Goal: Communication & Community: Contribute content

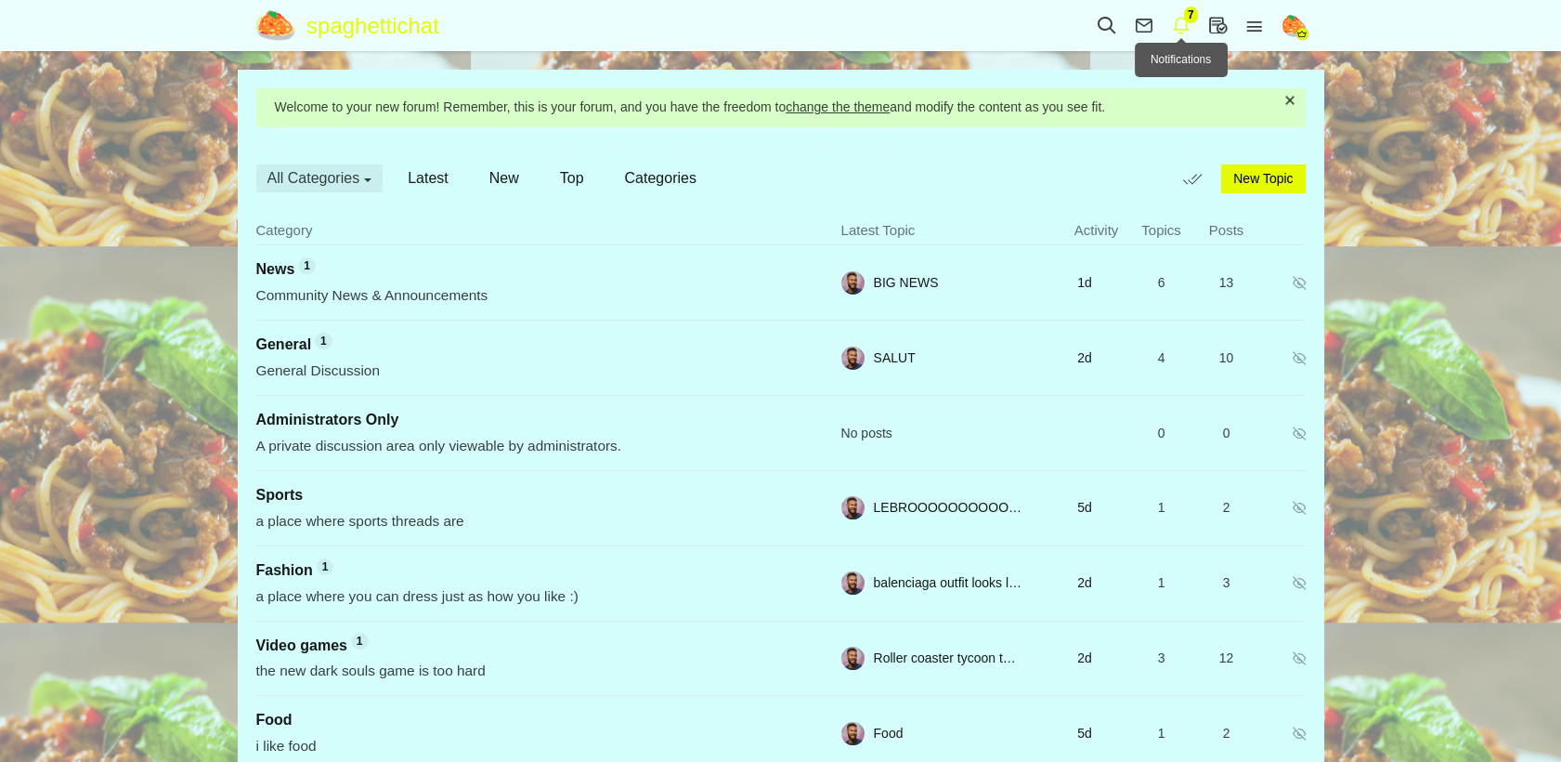
click at [1166, 23] on icon at bounding box center [1181, 25] width 37 height 20
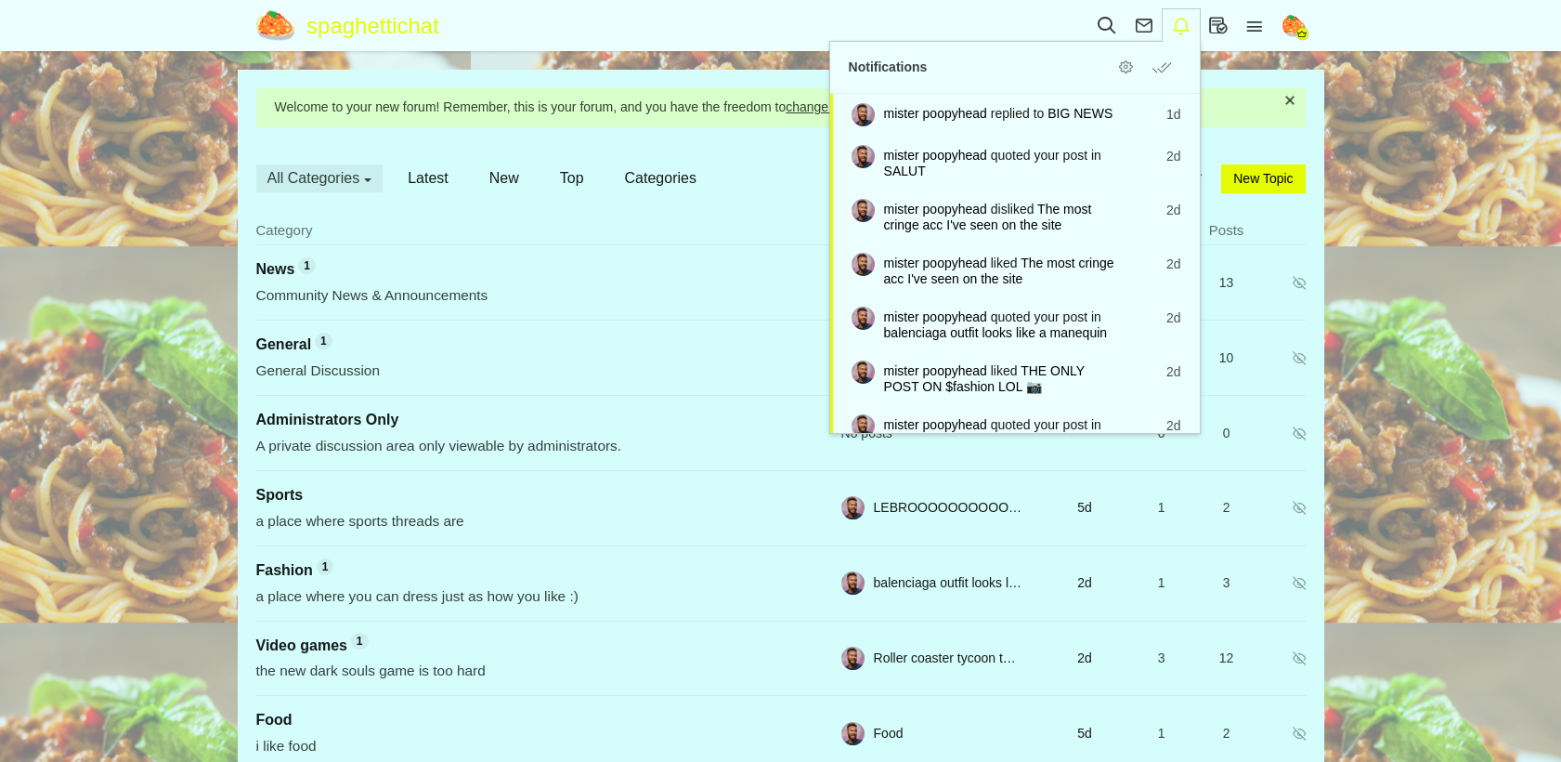
click at [1174, 19] on icon at bounding box center [1181, 26] width 37 height 20
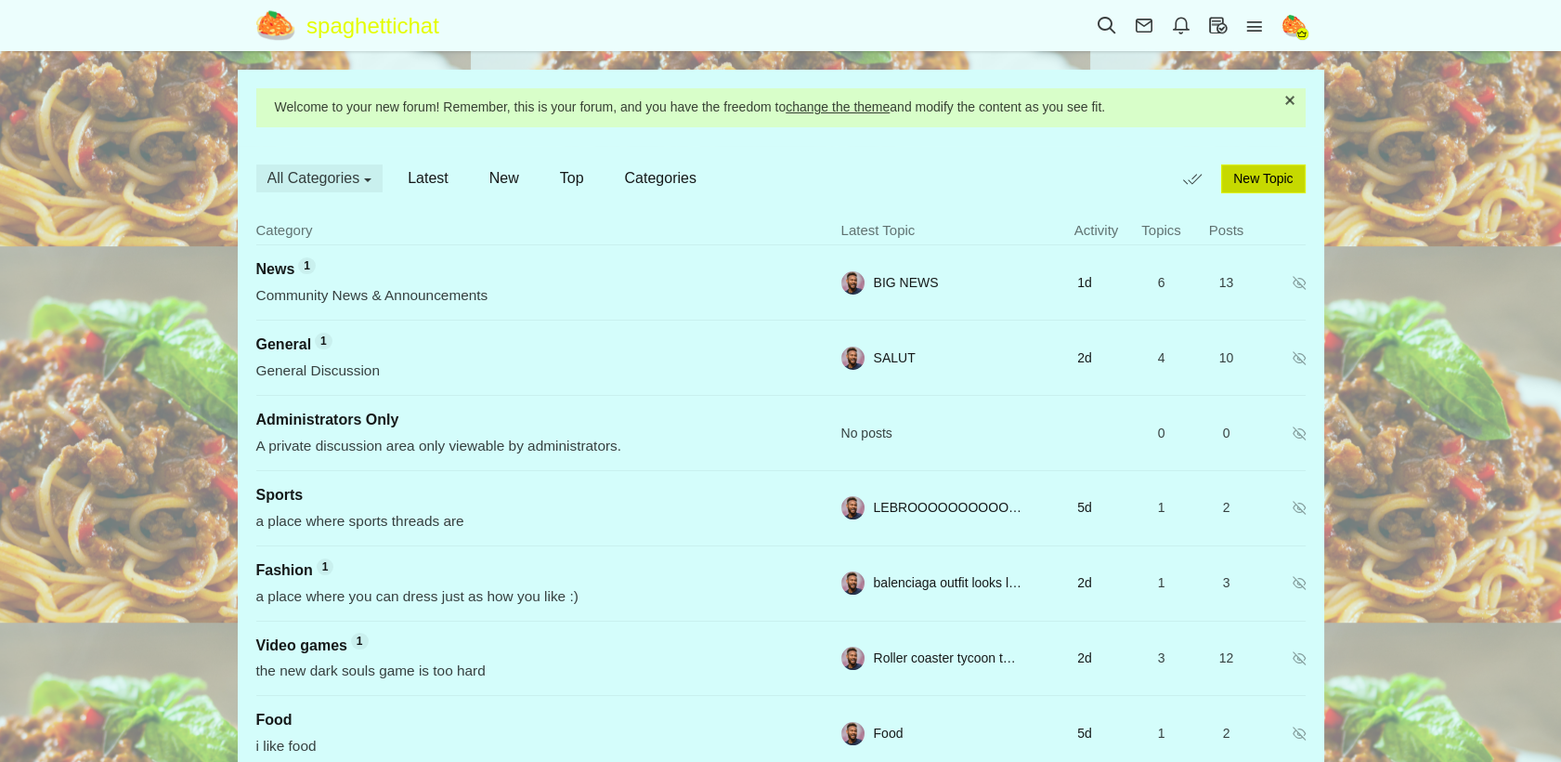
click at [1252, 180] on span "New Topic" at bounding box center [1262, 178] width 59 height 15
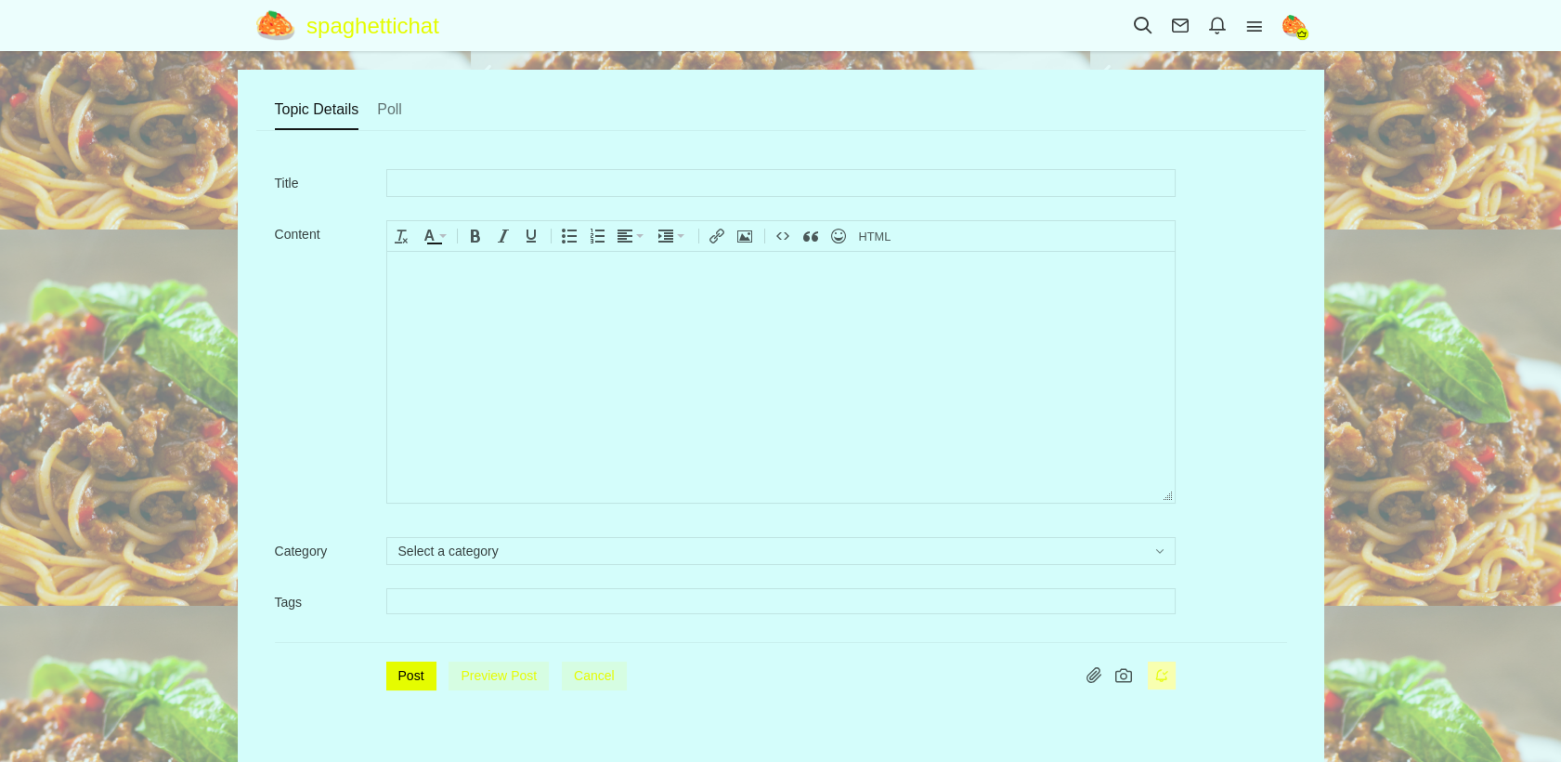
click at [672, 330] on body at bounding box center [780, 377] width 788 height 251
click at [869, 228] on icon "Source code" at bounding box center [875, 235] width 33 height 15
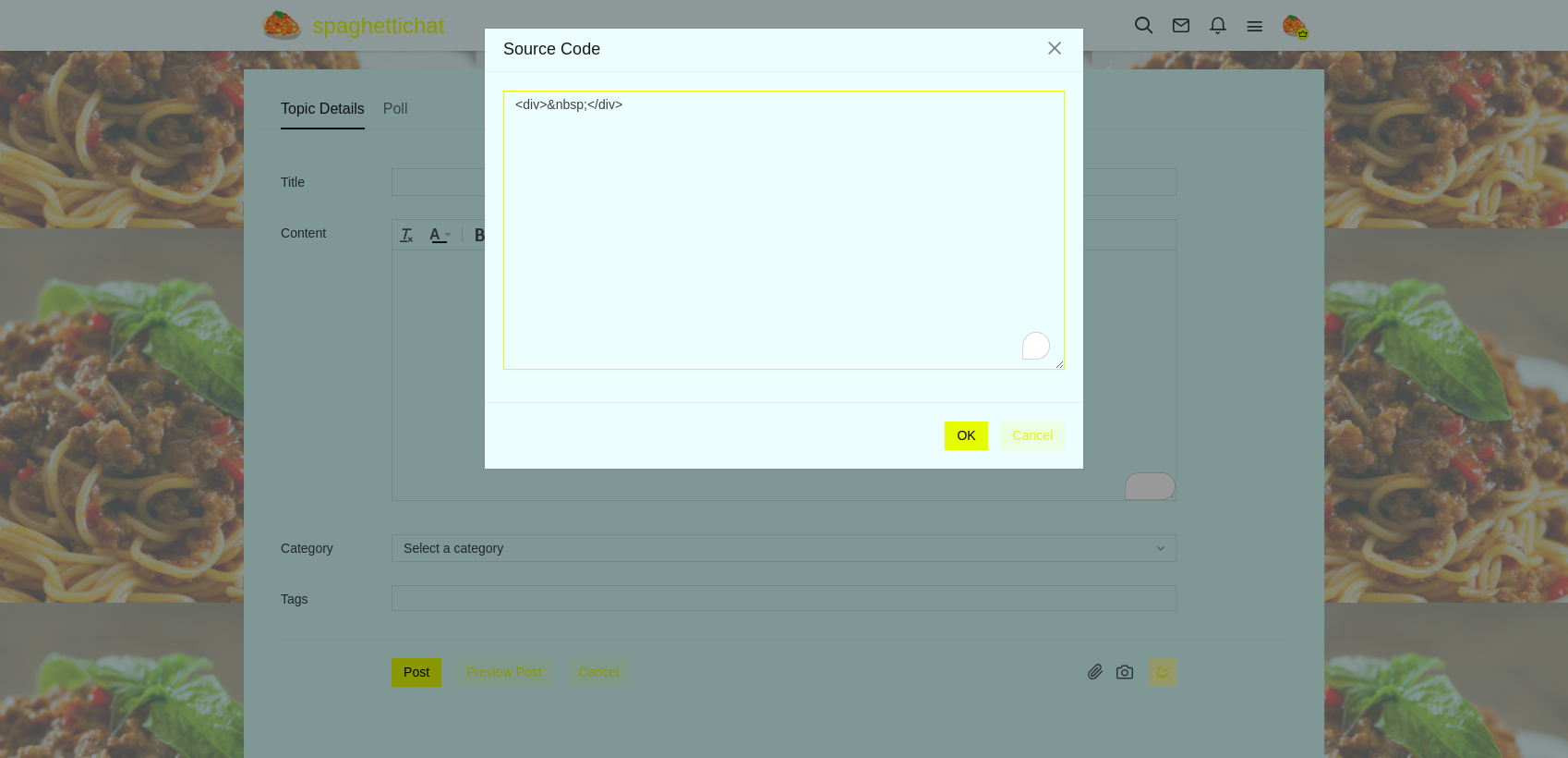
click at [716, 204] on textarea "<div>&nbsp;</div>" at bounding box center [784, 230] width 562 height 280
drag, startPoint x: 680, startPoint y: 107, endPoint x: 348, endPoint y: 72, distance: 333.8
click at [348, 72] on div "× Source Code <div>&nbsp;</div> OK Cancel" at bounding box center [784, 379] width 1568 height 758
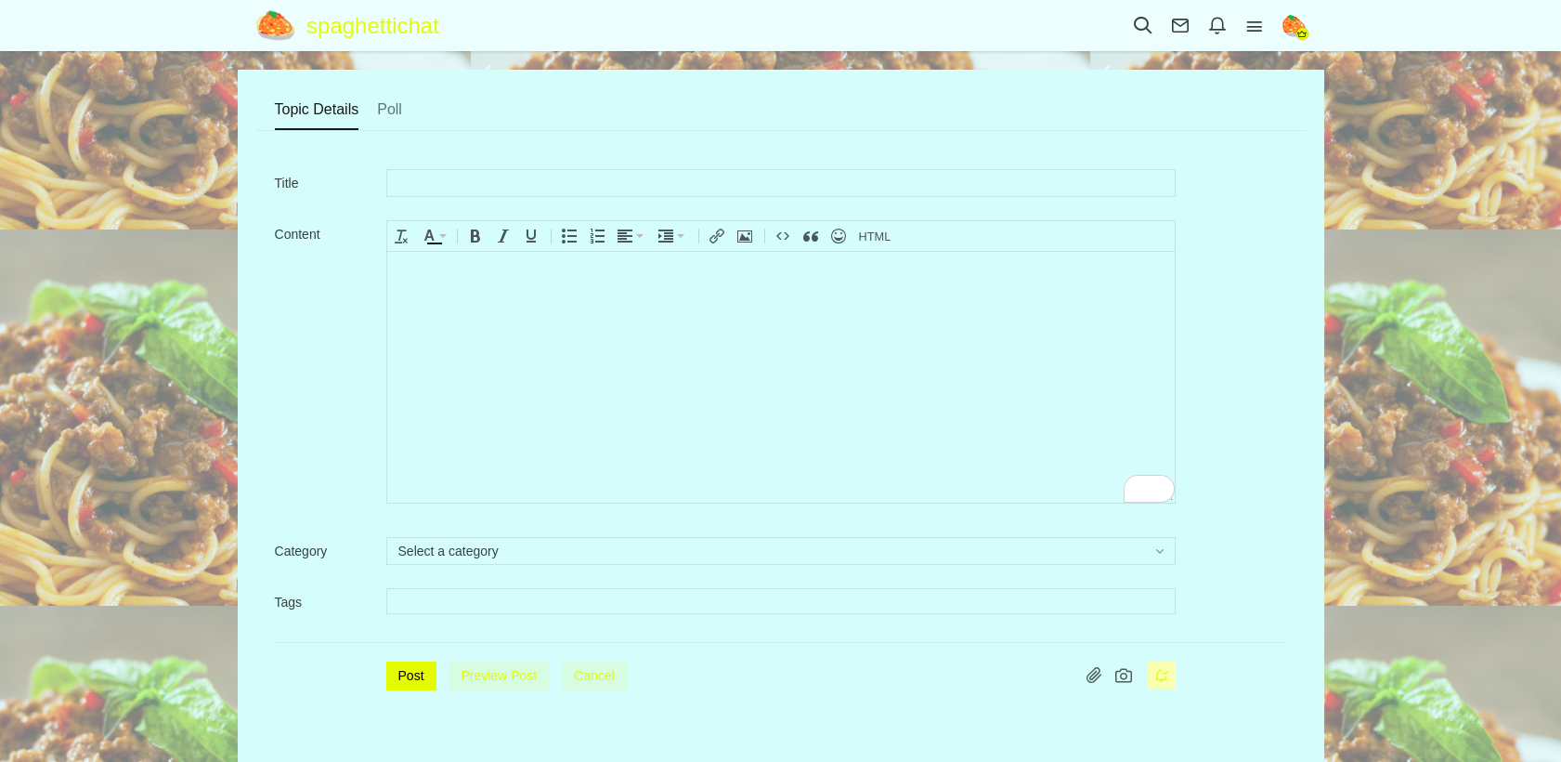
click at [886, 249] on div at bounding box center [827, 236] width 139 height 30
click at [882, 244] on button "Source code" at bounding box center [876, 236] width 44 height 26
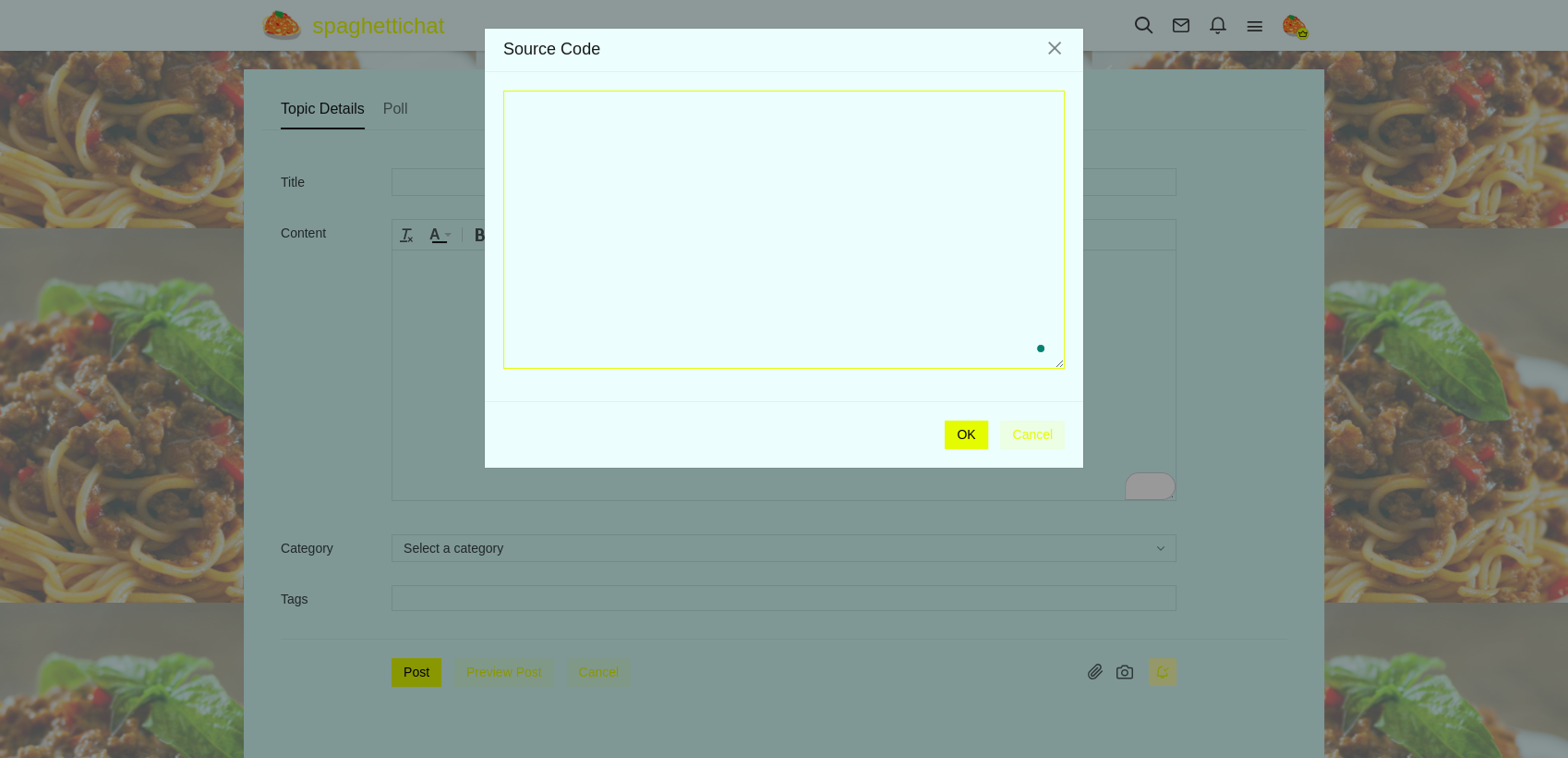
paste textarea "<!DOCTYPE html> <html lang="en"> <head> <meta charset="utf-8" /> <title>blueloc…"
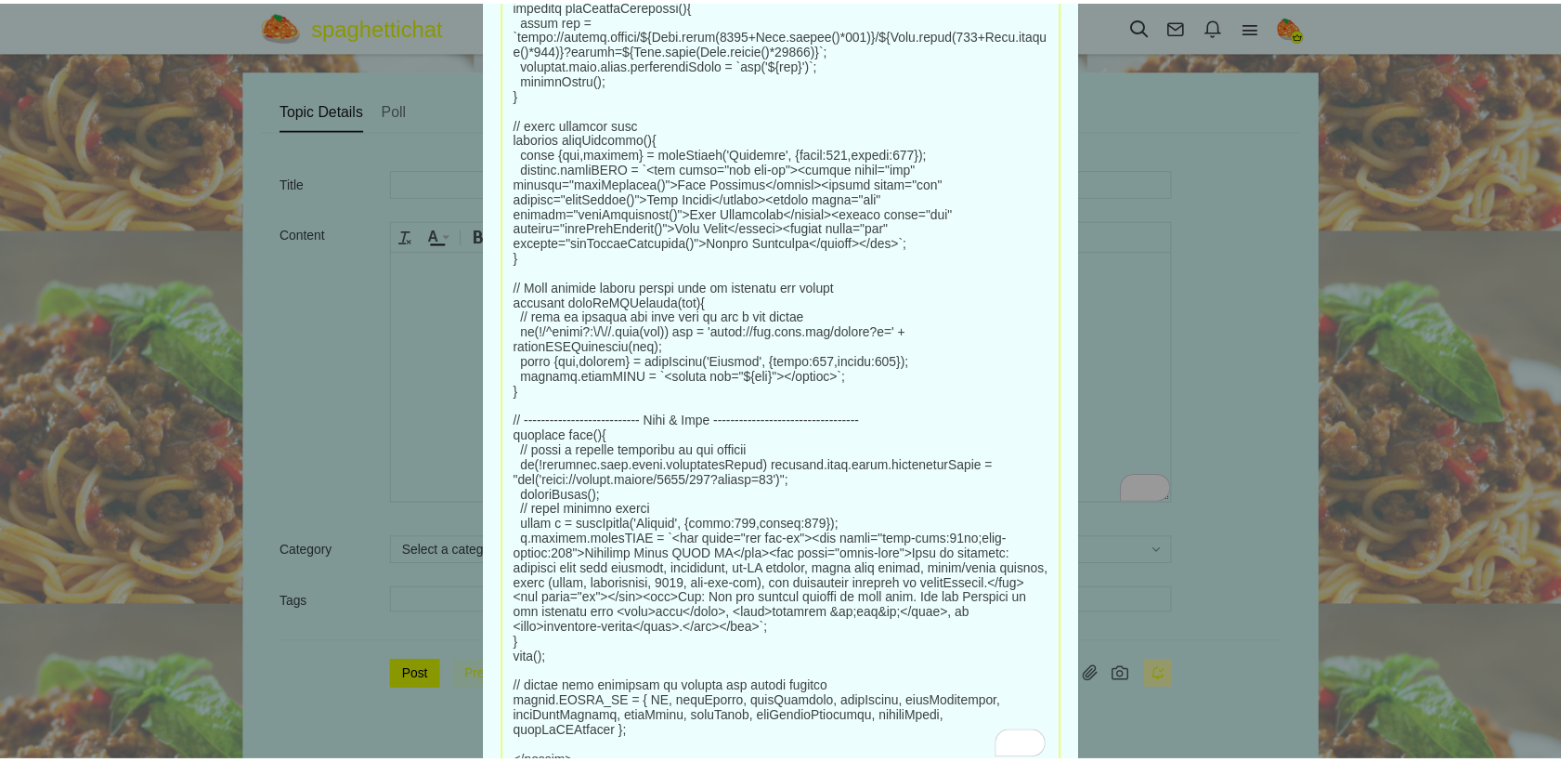
scroll to position [11708, 0]
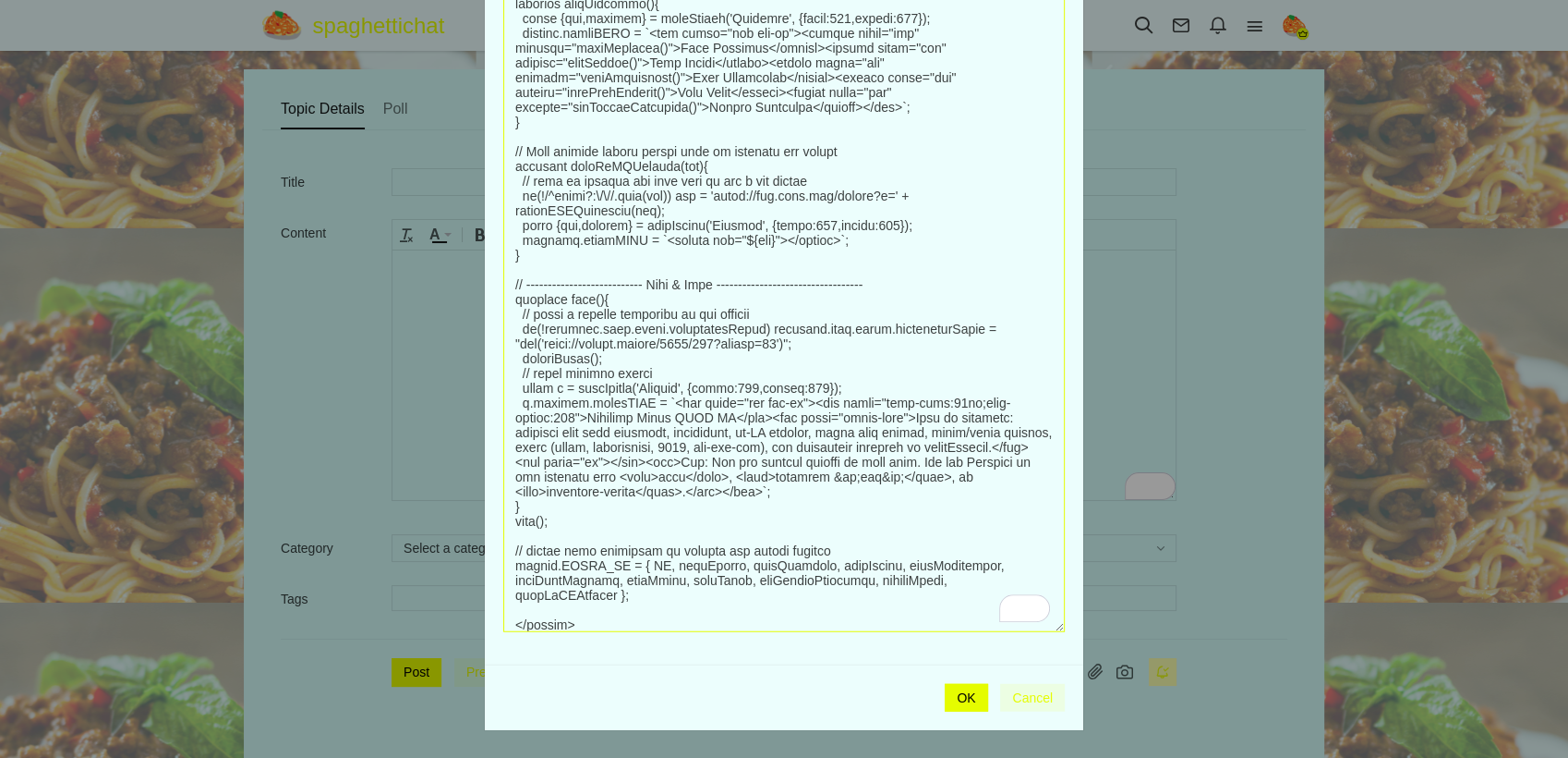
drag, startPoint x: 1032, startPoint y: 476, endPoint x: 1034, endPoint y: 810, distance: 334.0
type textarea "<!DOCTYPE html> <html lang="en"> <head> <meta charset="utf-8" /> <title>blueloc…"
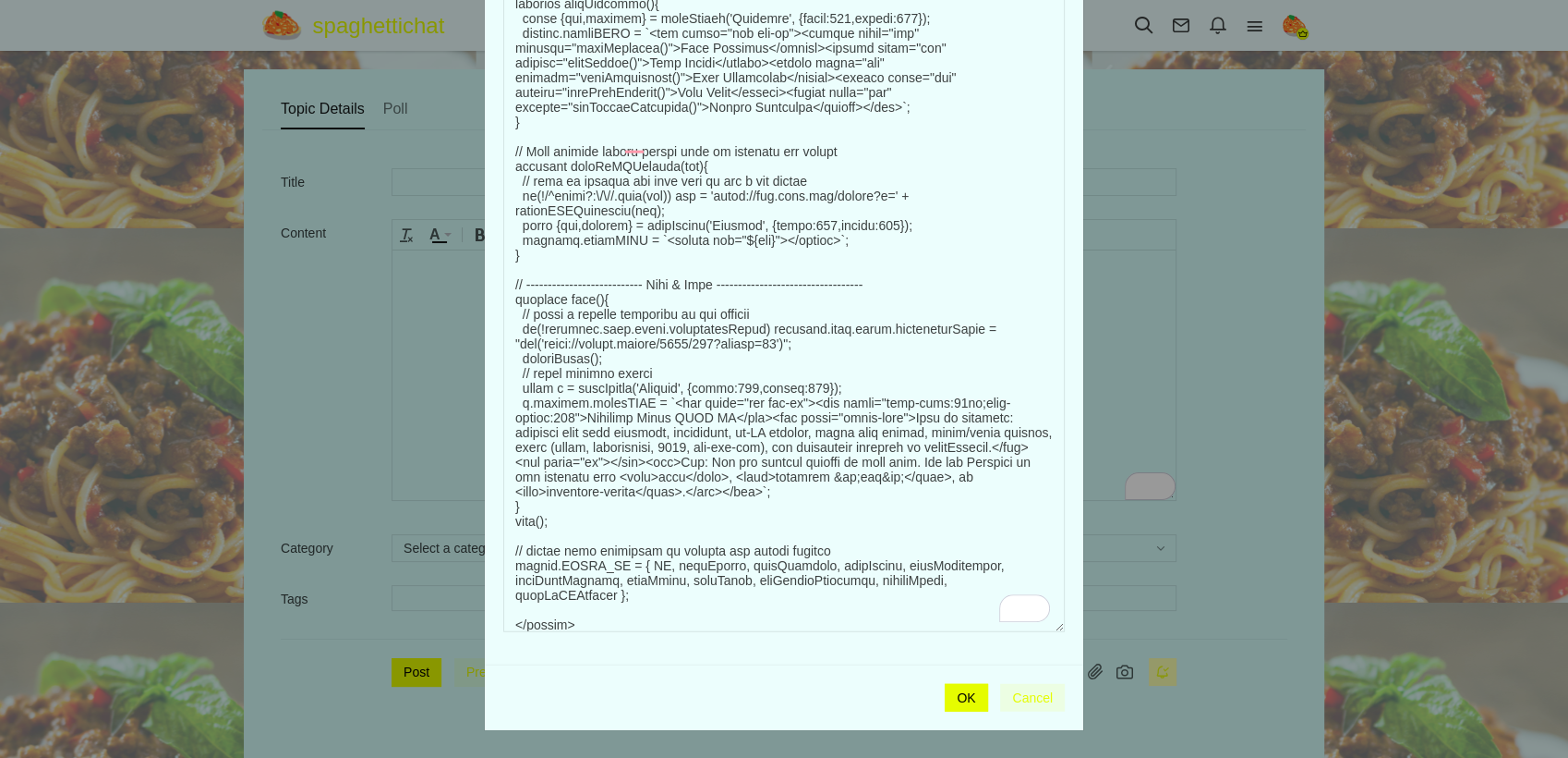
click at [958, 715] on div "OK Cancel" at bounding box center [784, 697] width 599 height 67
click at [958, 695] on button "OK" at bounding box center [965, 697] width 43 height 29
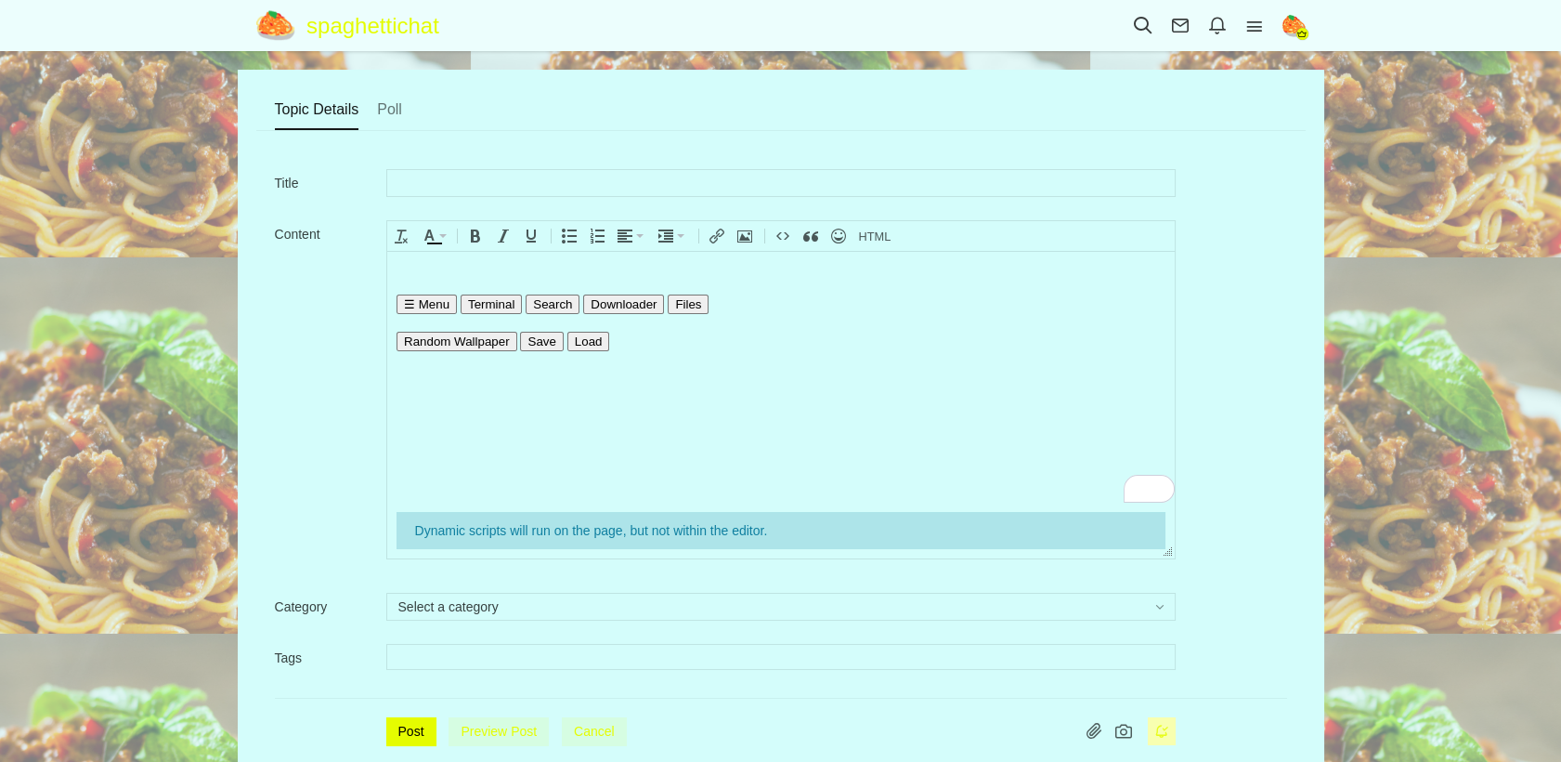
click at [414, 712] on div "Title Content Dynamic scripts will run on the page, but not within the editor. …" at bounding box center [781, 464] width 1050 height 667
click at [416, 728] on button "Post" at bounding box center [411, 731] width 50 height 29
click at [624, 201] on div "Title Please enter a title for your message." at bounding box center [781, 187] width 1012 height 37
click at [642, 174] on input "text" at bounding box center [780, 183] width 789 height 28
paste input "<!DOCTYPE html> <html lang="en"> <head> <meta charset="utf-8" /> <title>blueloc…"
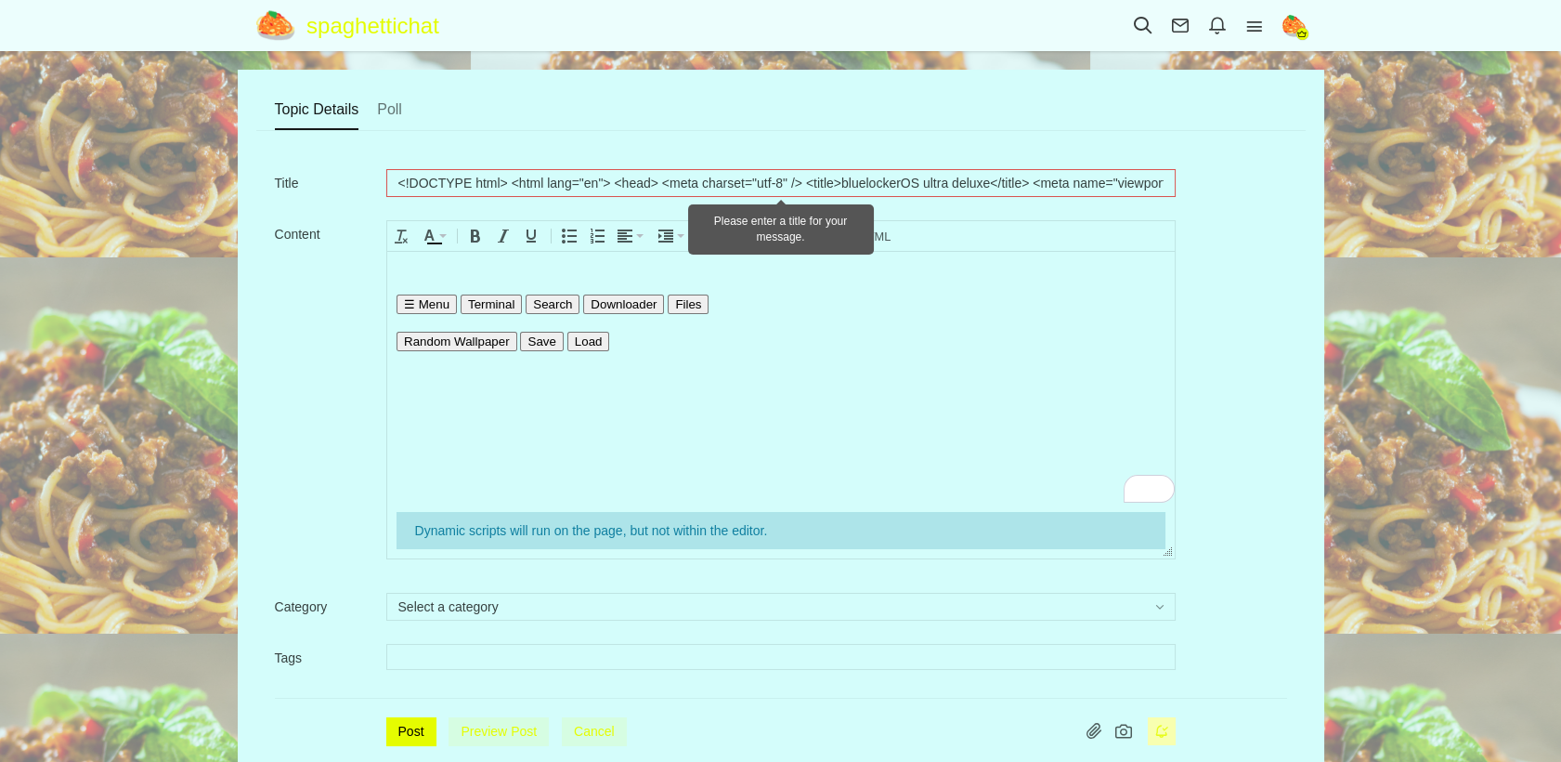
scroll to position [0, 146]
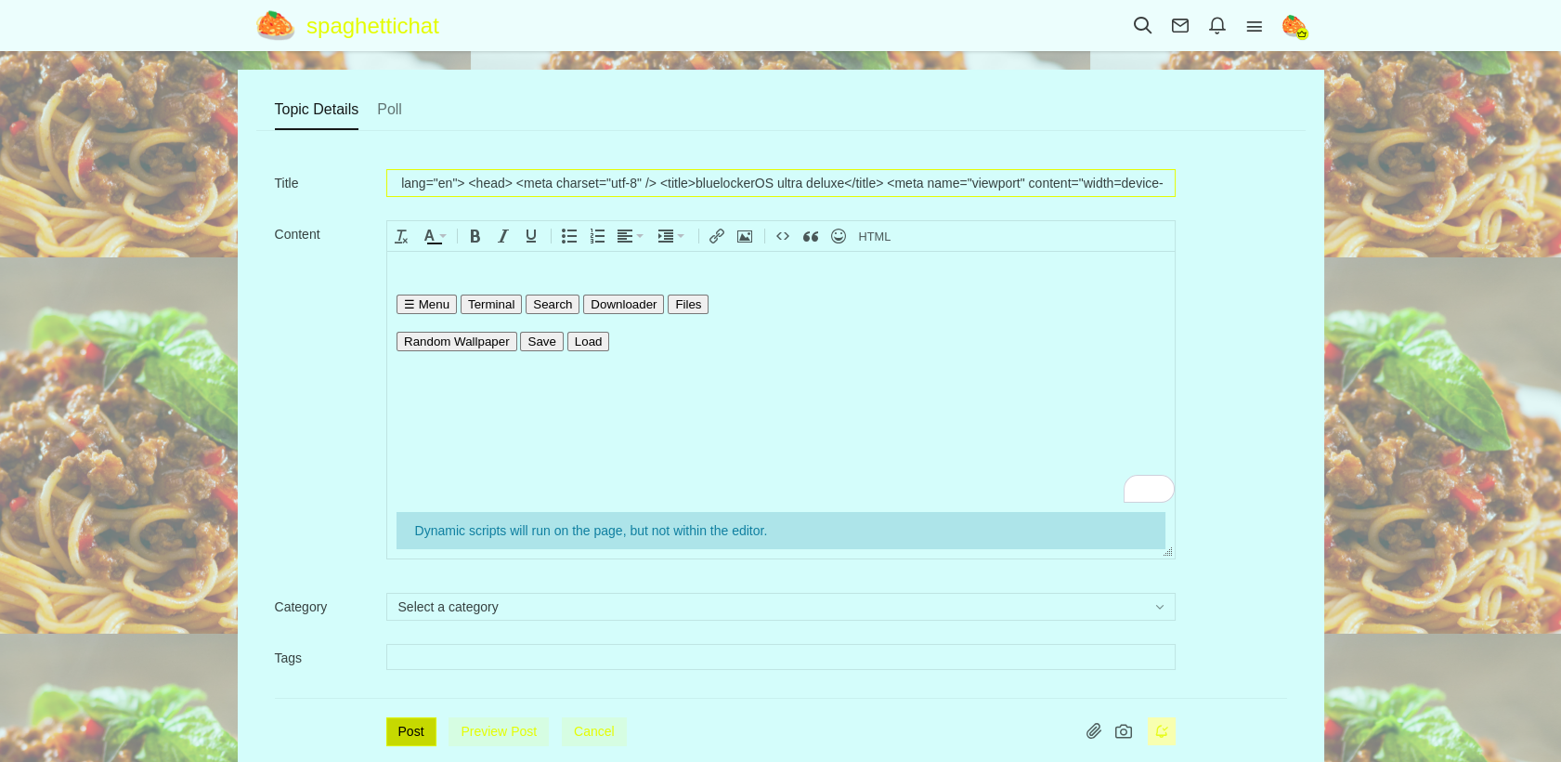
type input "<!DOCTYPE html> <html lang="en"> <head> <meta charset="utf-8" /> <title>blueloc…"
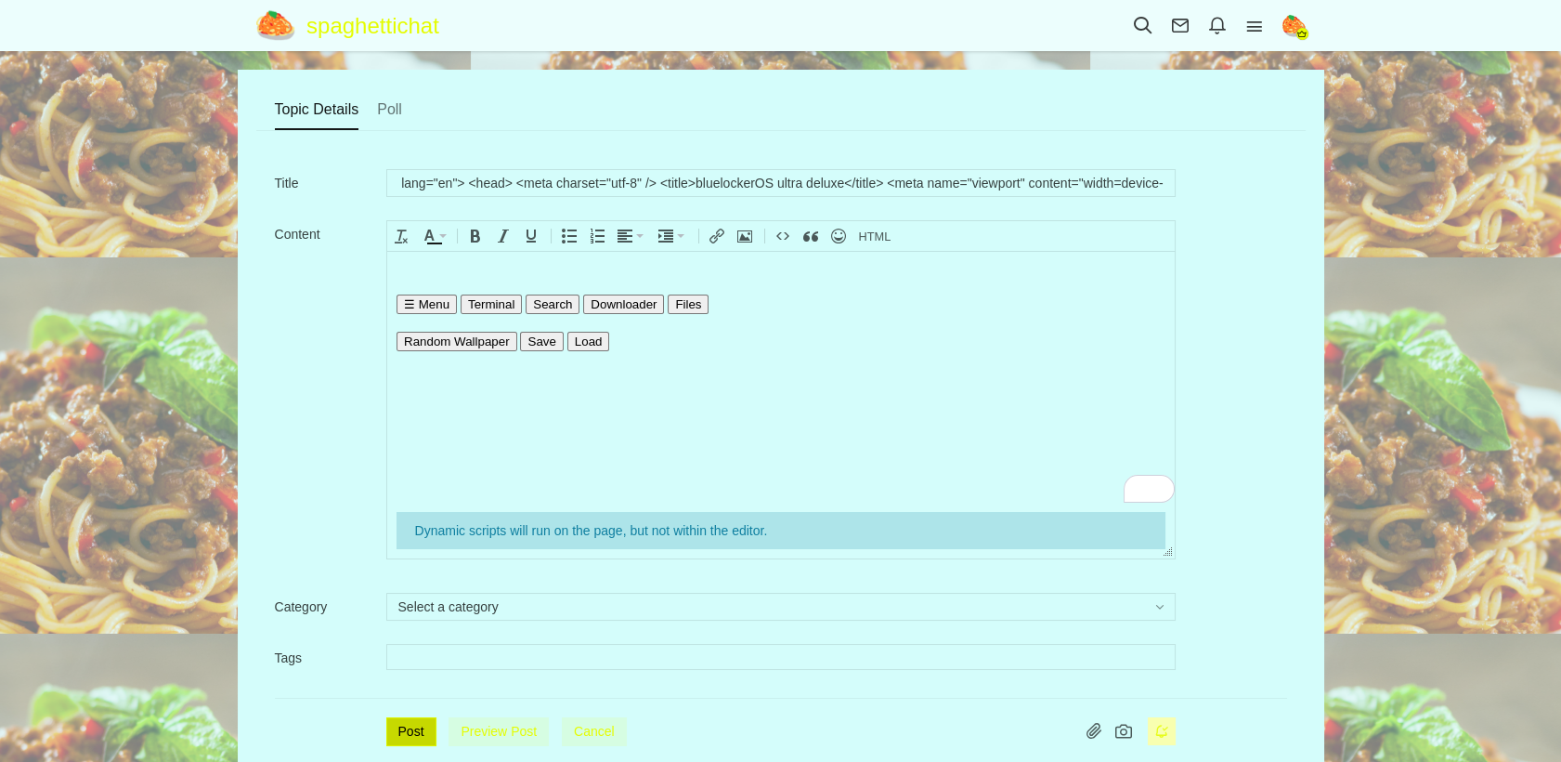
click at [435, 743] on div "Title <!DOCTYPE html> <html lang="en"> <head> <meta charset="utf-8" /> <title>b…" at bounding box center [781, 464] width 1050 height 667
drag, startPoint x: 435, startPoint y: 743, endPoint x: 424, endPoint y: 737, distance: 11.6
click at [430, 737] on button "Post" at bounding box center [411, 731] width 50 height 29
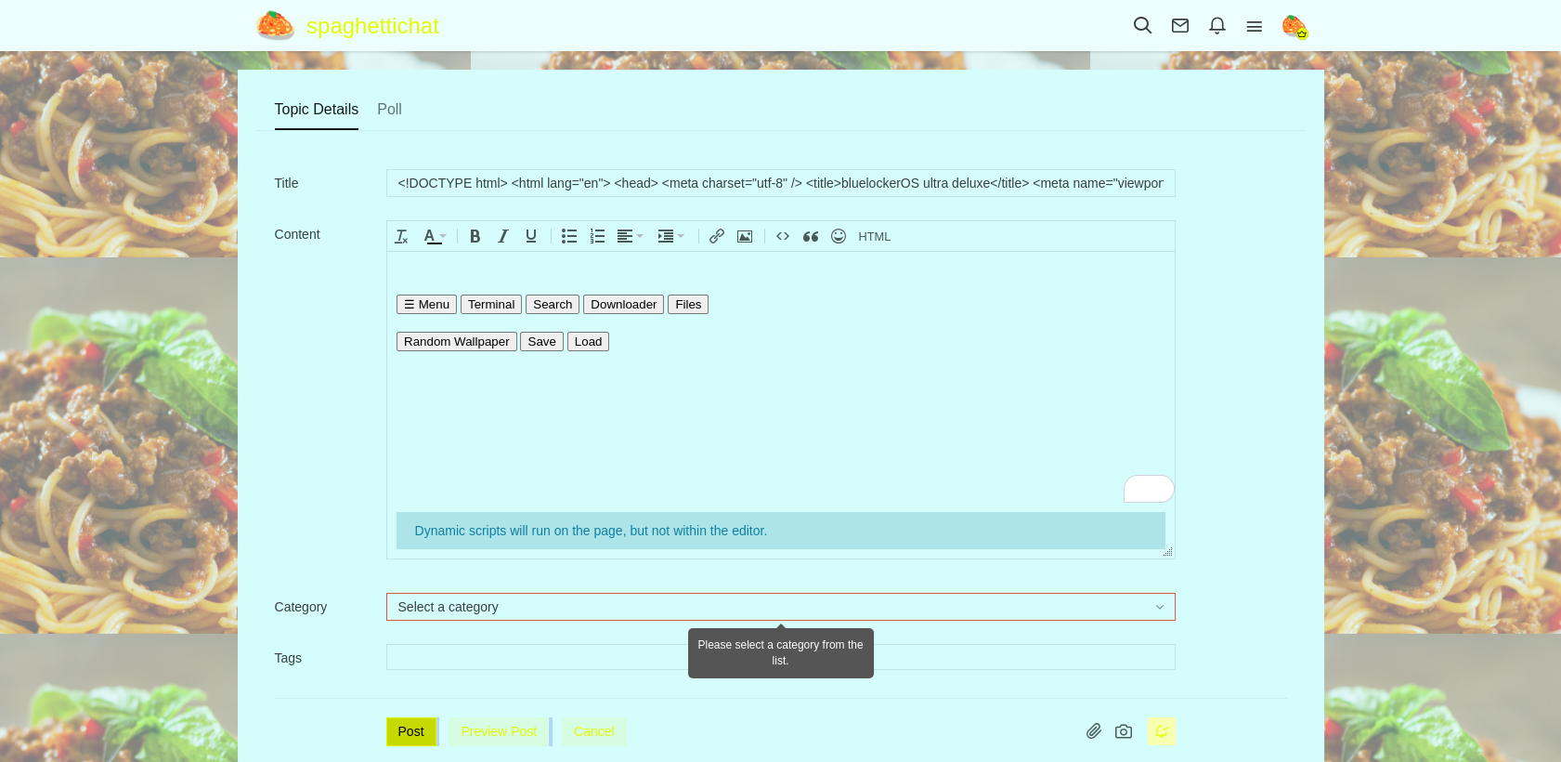
click at [411, 737] on button "Post" at bounding box center [411, 731] width 50 height 29
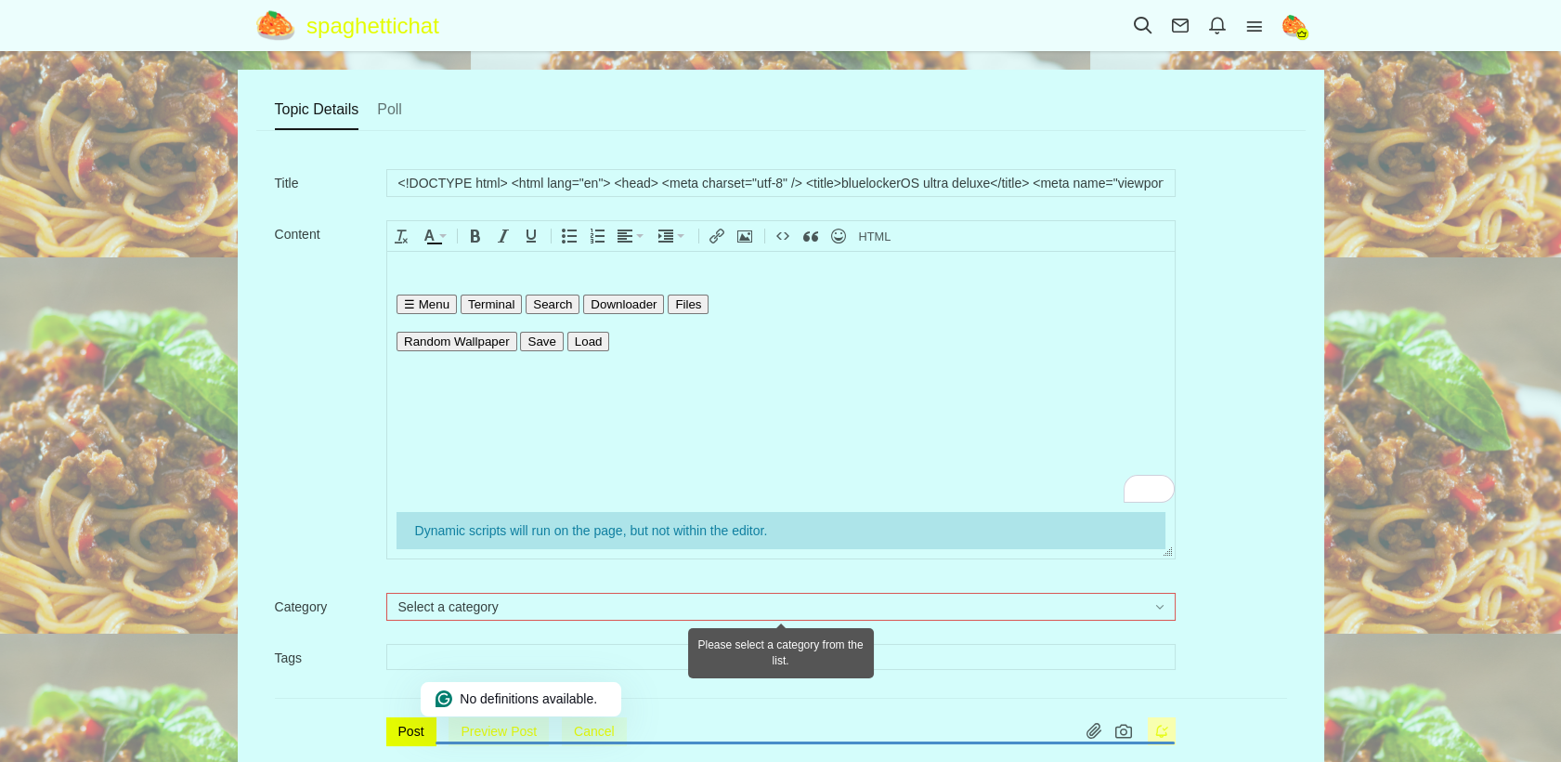
drag, startPoint x: 411, startPoint y: 737, endPoint x: 823, endPoint y: 568, distance: 444.8
click at [822, 567] on div "Content Dynamic scripts will run on the page, but not within the editor. div De…" at bounding box center [781, 399] width 1012 height 359
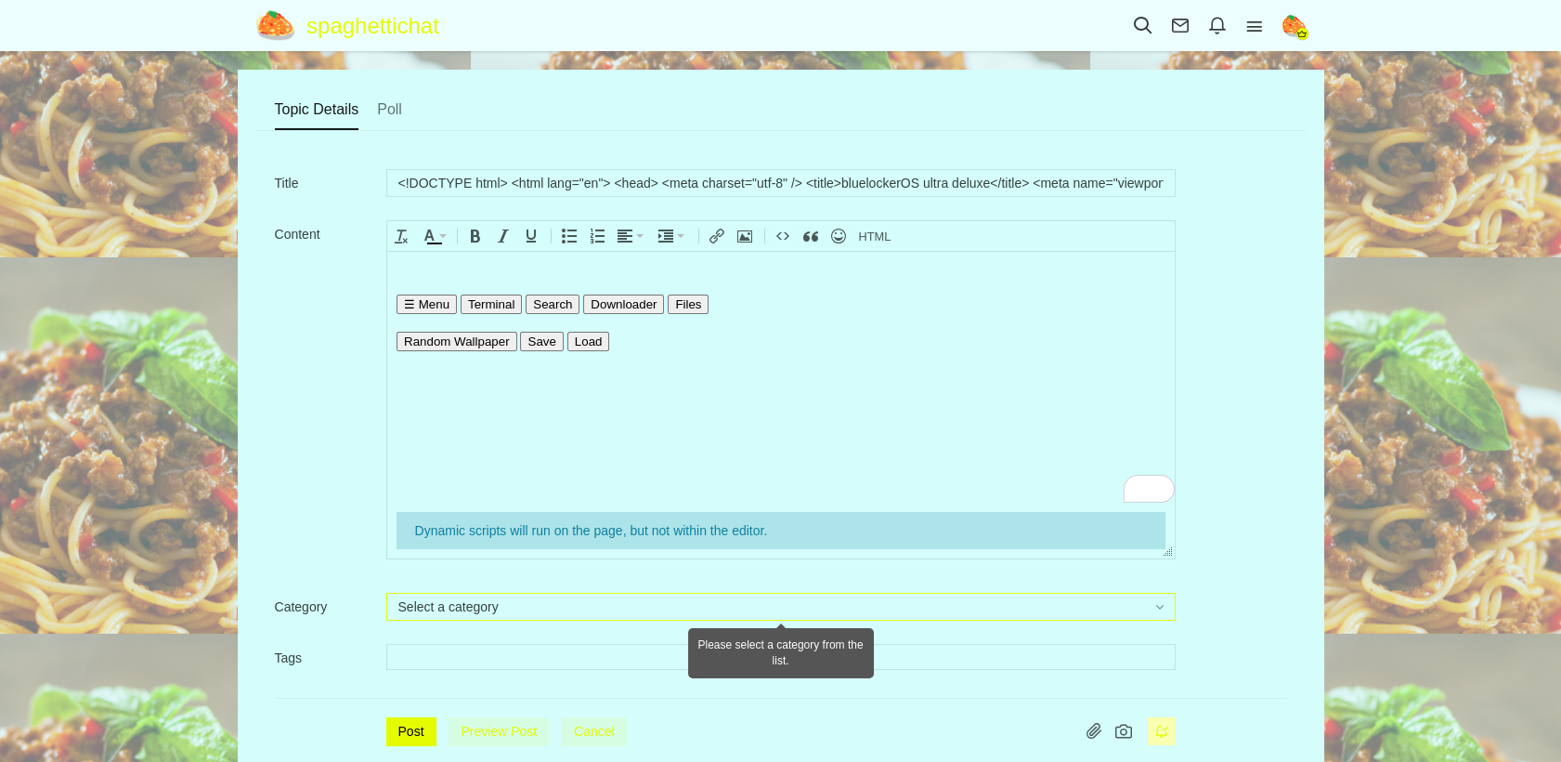
click at [841, 603] on button "Select a category" at bounding box center [780, 607] width 789 height 28
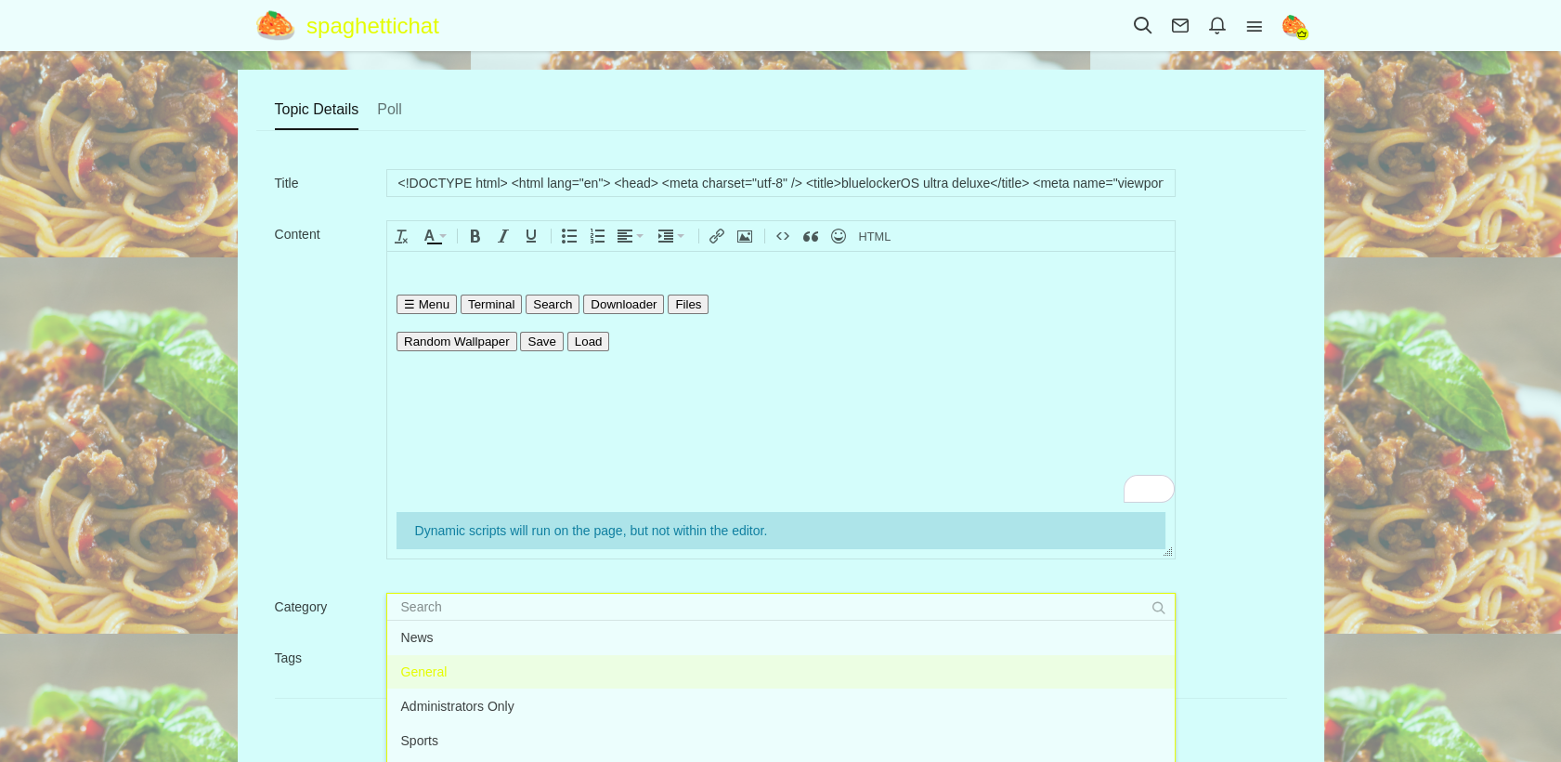
click at [440, 669] on li "General" at bounding box center [781, 671] width 788 height 33
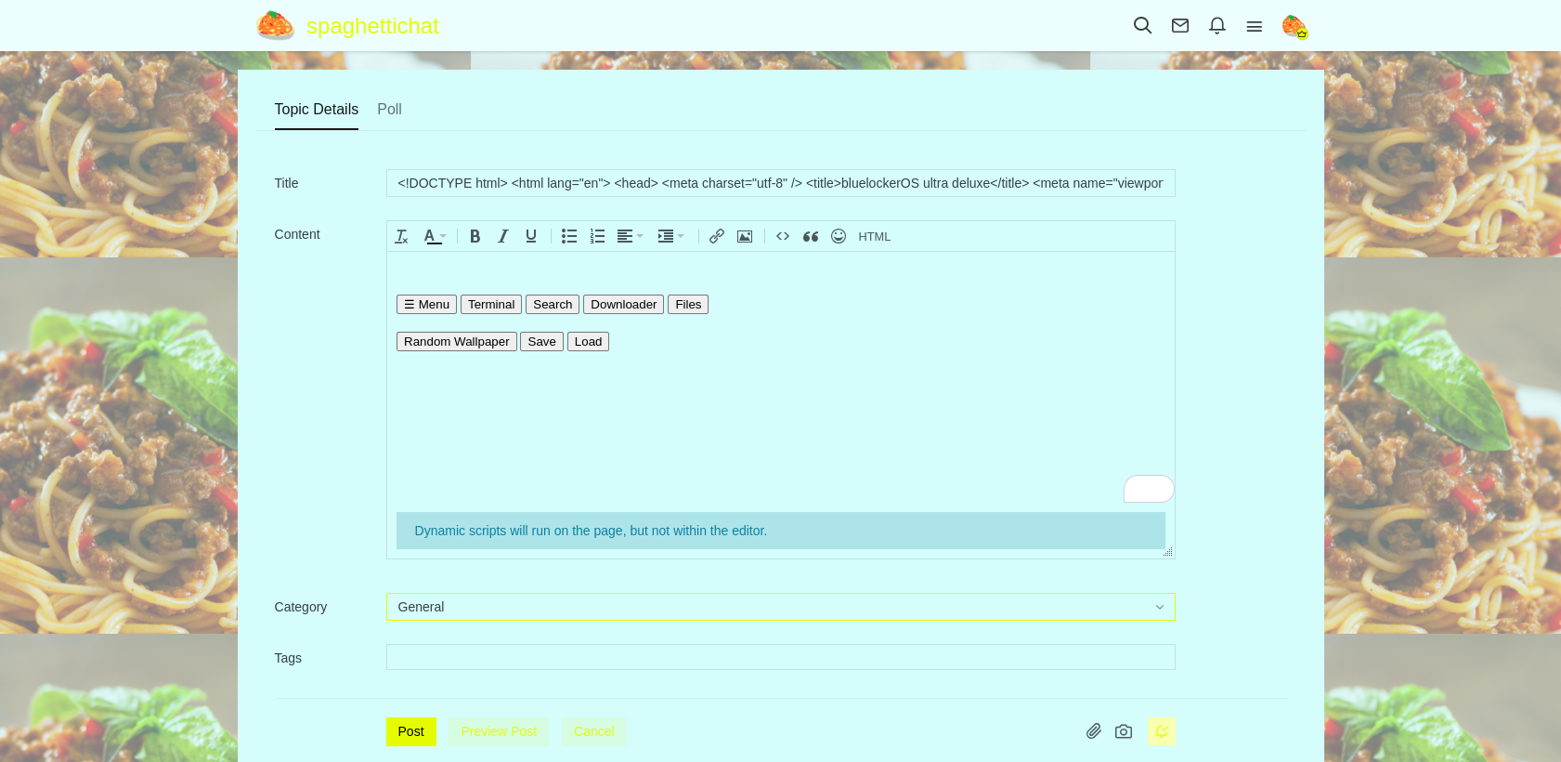
click at [458, 605] on button "General" at bounding box center [780, 607] width 789 height 28
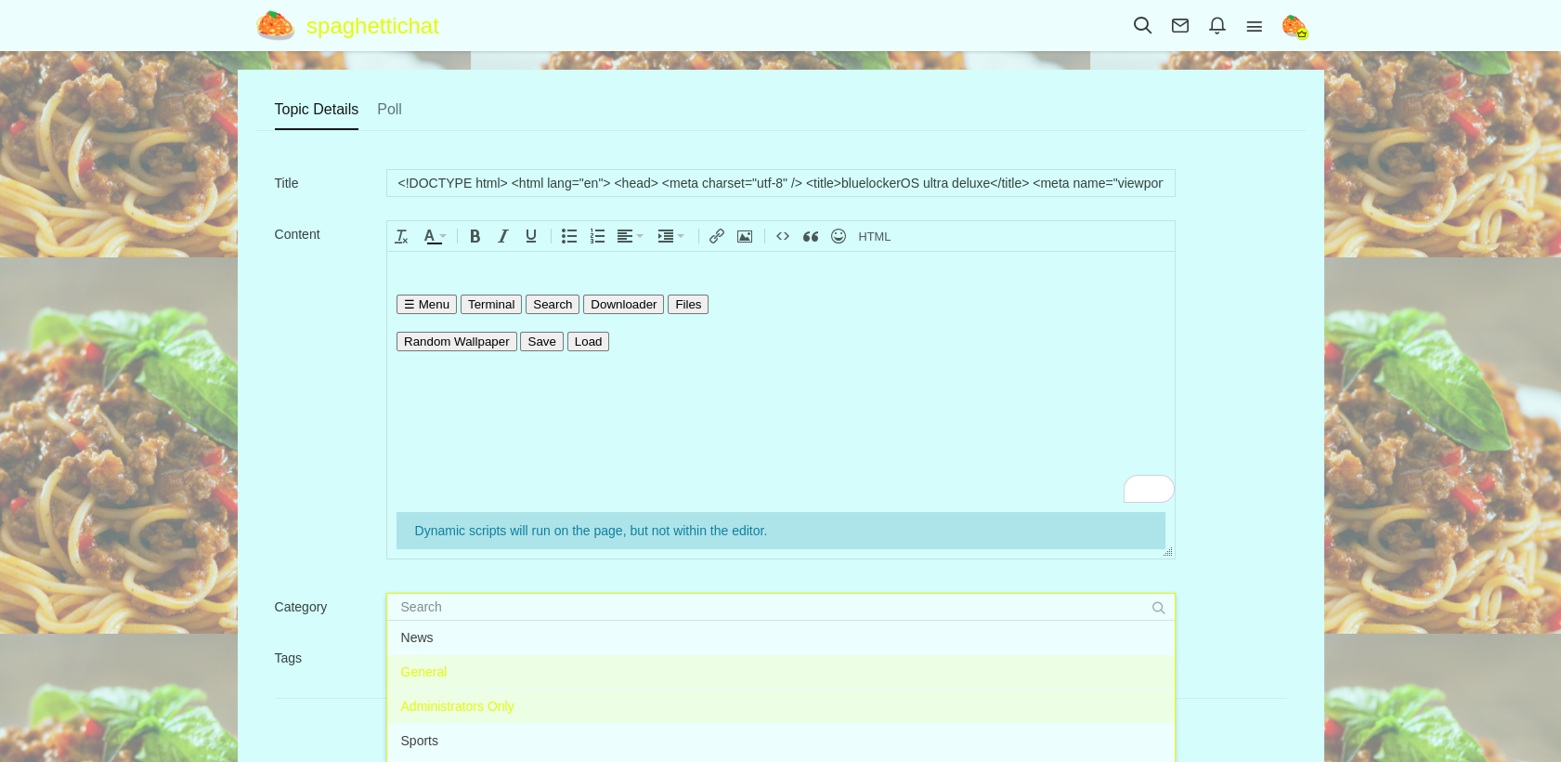
click at [482, 706] on li "Administrators Only" at bounding box center [781, 705] width 788 height 33
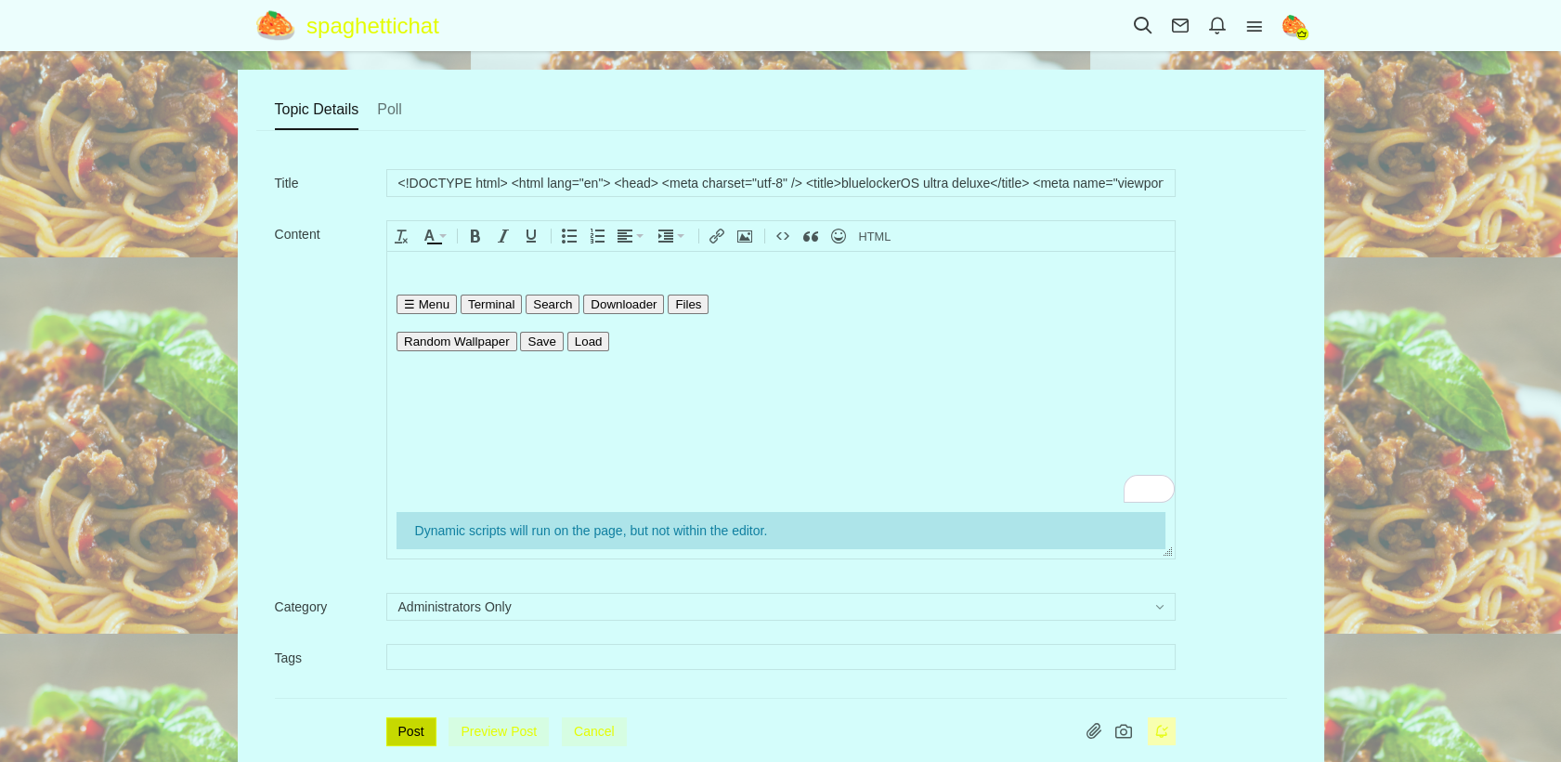
click at [413, 737] on button "Post" at bounding box center [411, 731] width 50 height 29
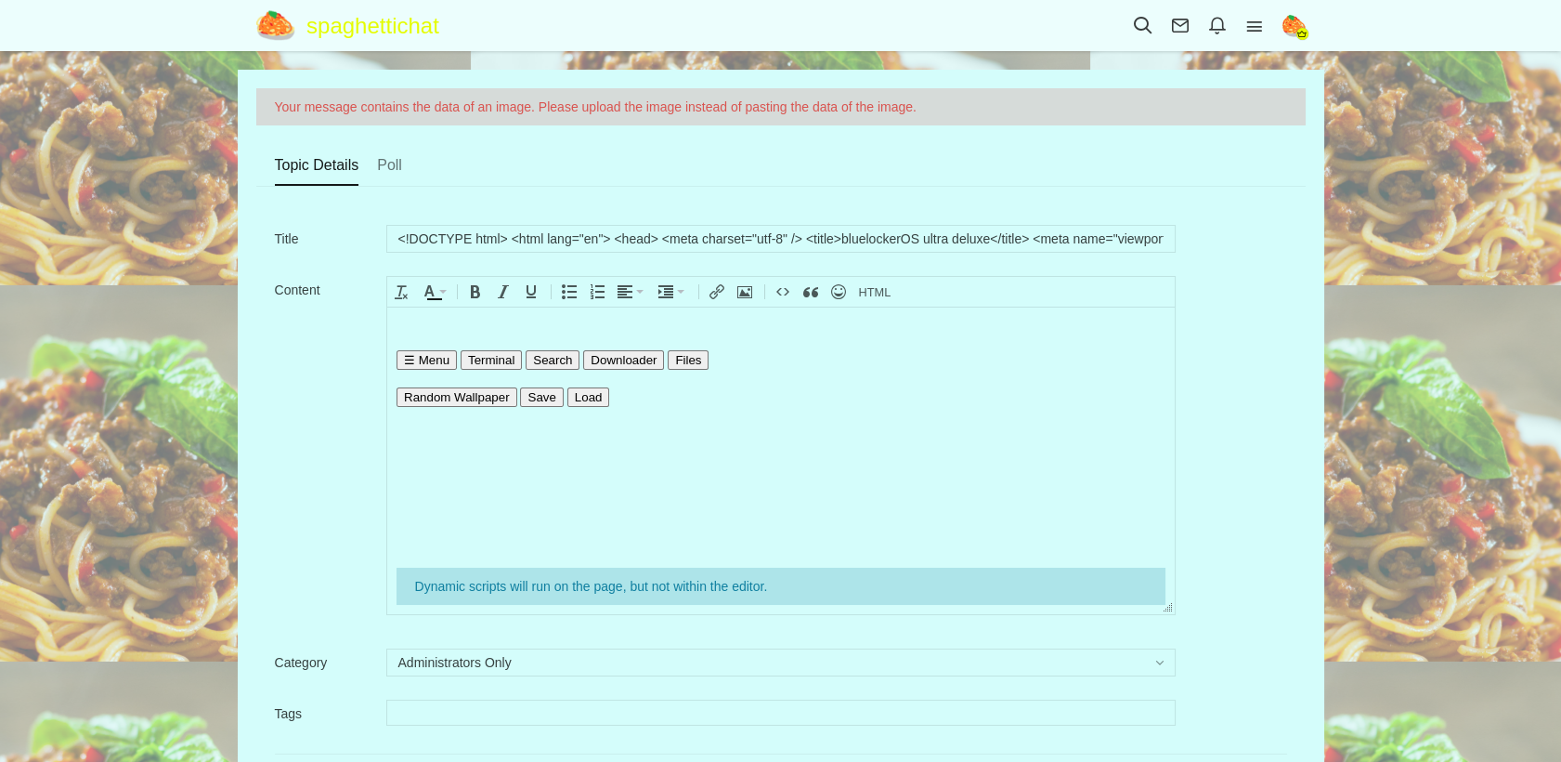
drag, startPoint x: 978, startPoint y: 437, endPoint x: 977, endPoint y: 636, distance: 199.7
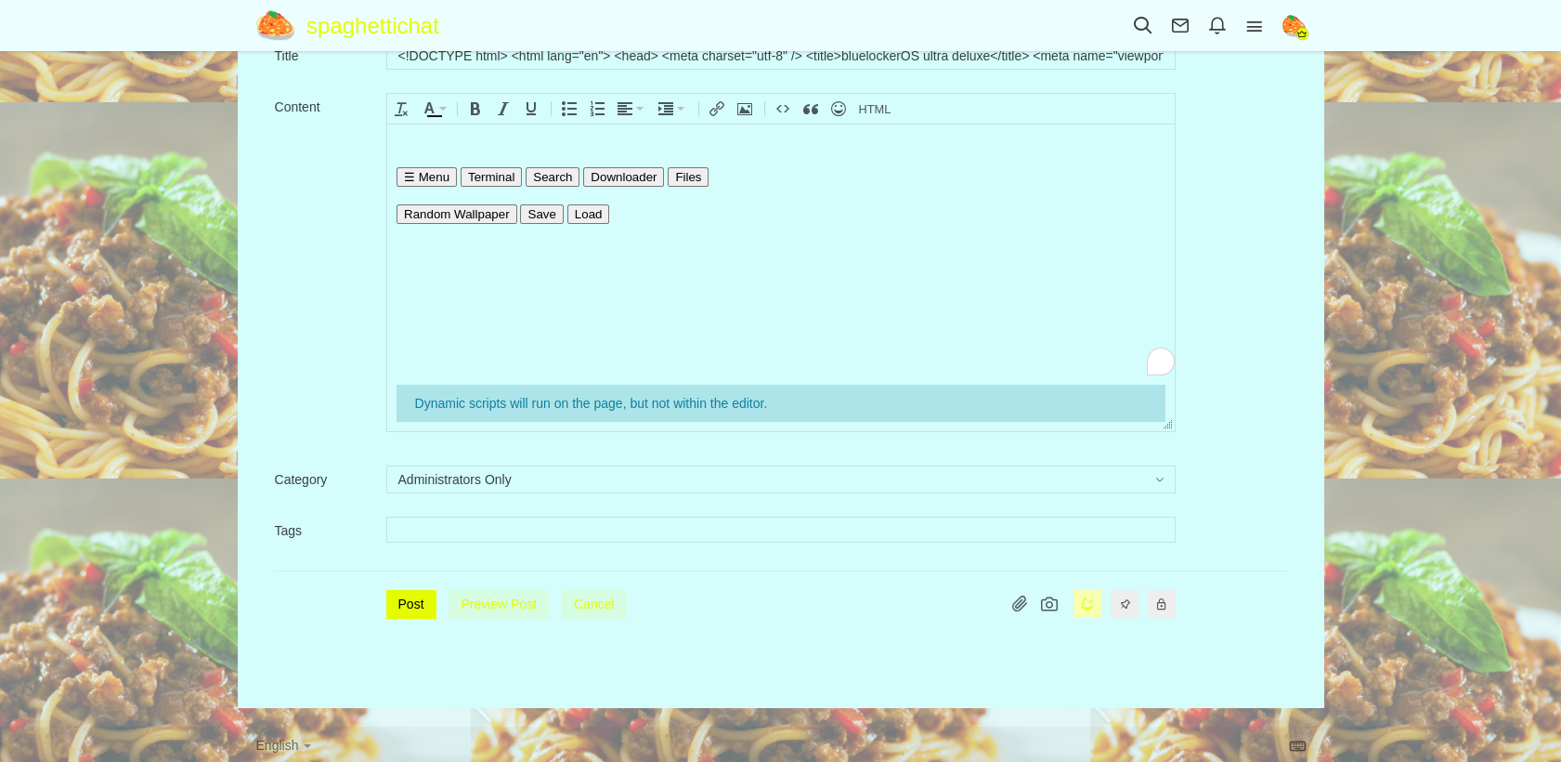
drag, startPoint x: 1151, startPoint y: 500, endPoint x: 752, endPoint y: 206, distance: 494.9
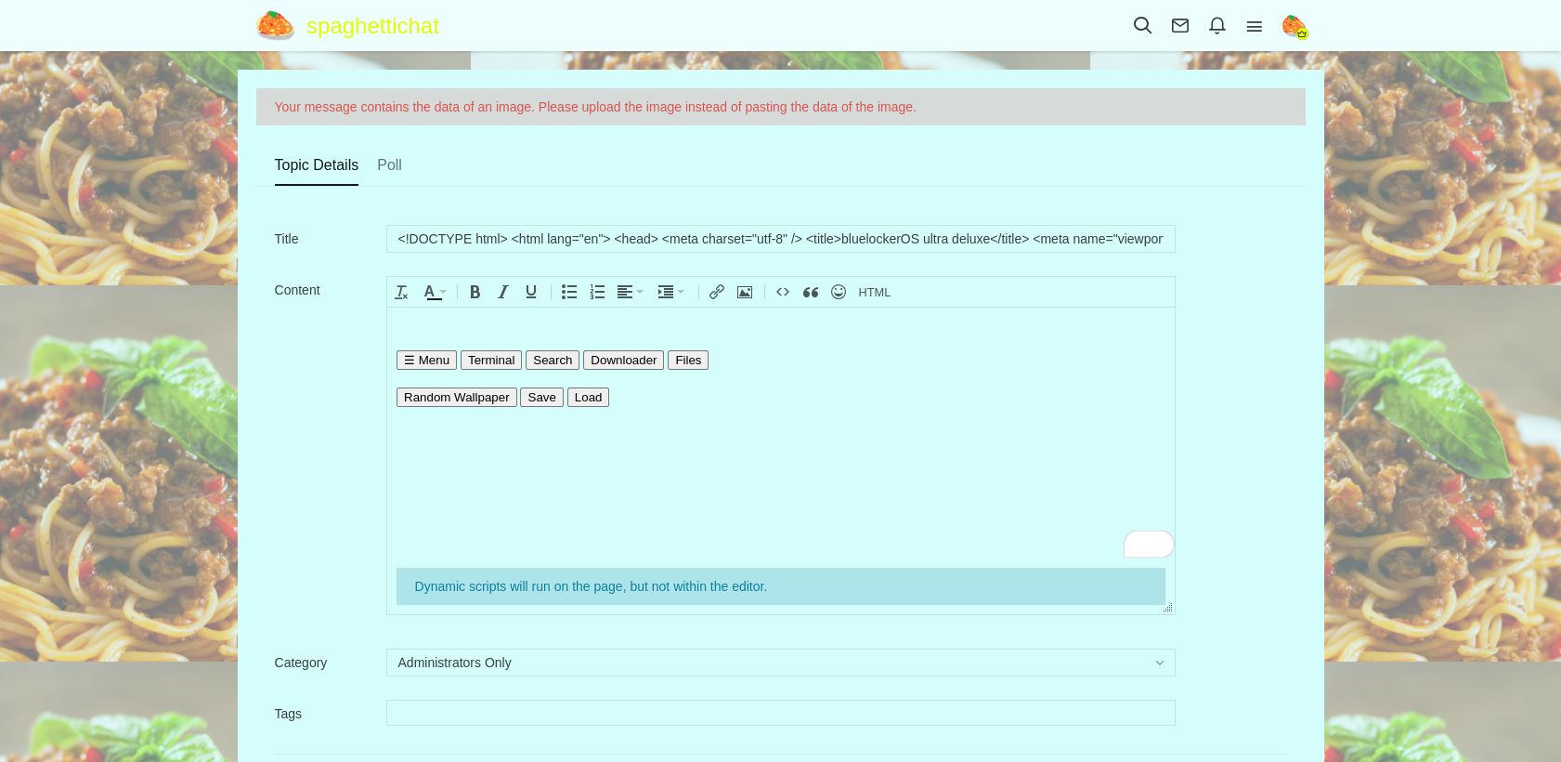
drag, startPoint x: 661, startPoint y: 413, endPoint x: 807, endPoint y: 1, distance: 437.4
click at [620, 465] on body "☰ Menu Terminal Search Downloader Files Random Wallpaper Save Load" at bounding box center [780, 432] width 788 height 251
